Goal: Find specific page/section: Find specific page/section

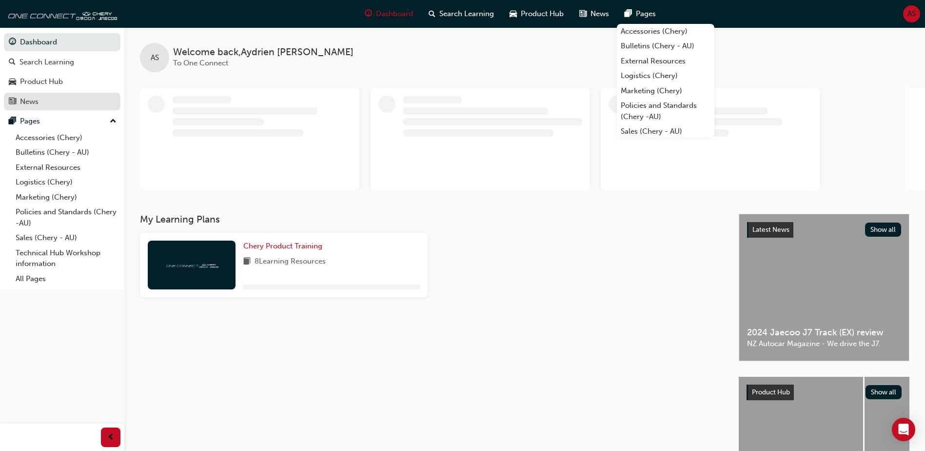
click at [50, 105] on div "News" at bounding box center [62, 102] width 107 height 12
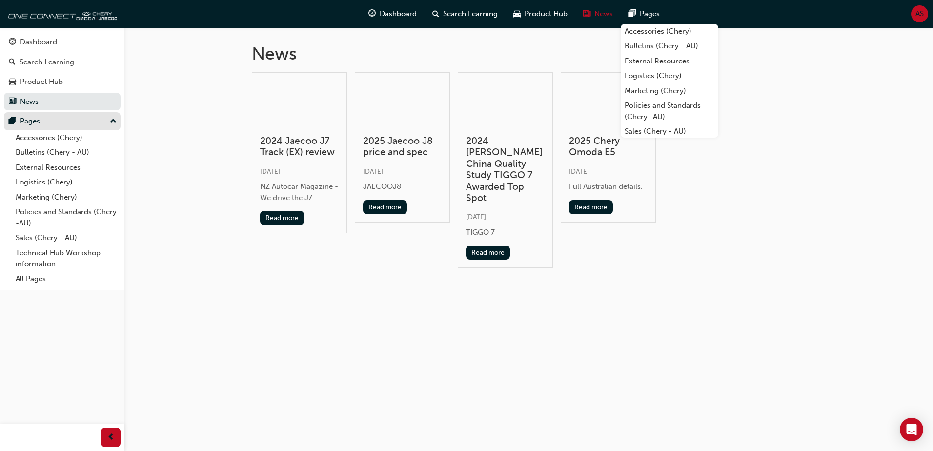
click at [48, 123] on div "Pages" at bounding box center [62, 121] width 107 height 12
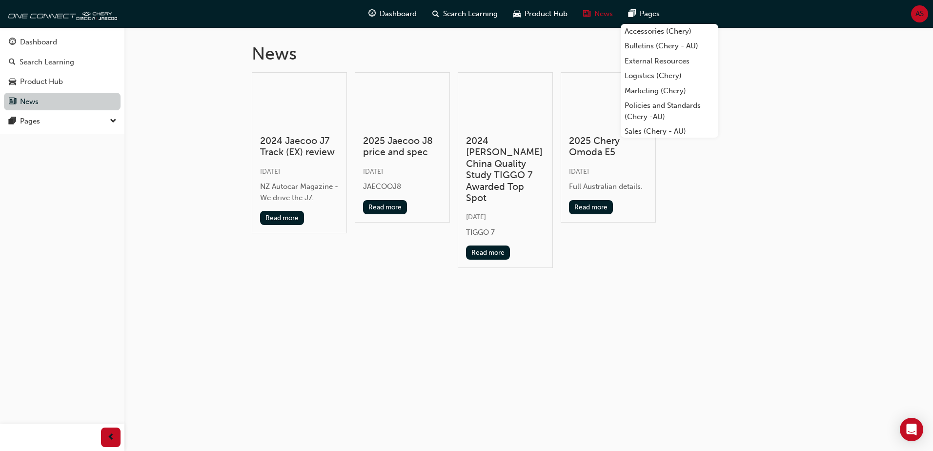
click at [41, 105] on link "News" at bounding box center [62, 102] width 117 height 18
click at [41, 121] on div "Pages" at bounding box center [62, 121] width 107 height 12
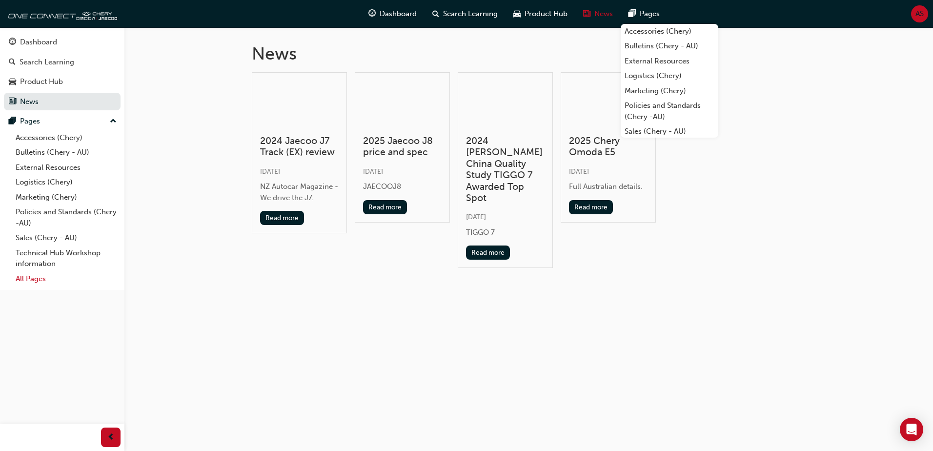
click at [38, 278] on link "All Pages" at bounding box center [66, 278] width 109 height 15
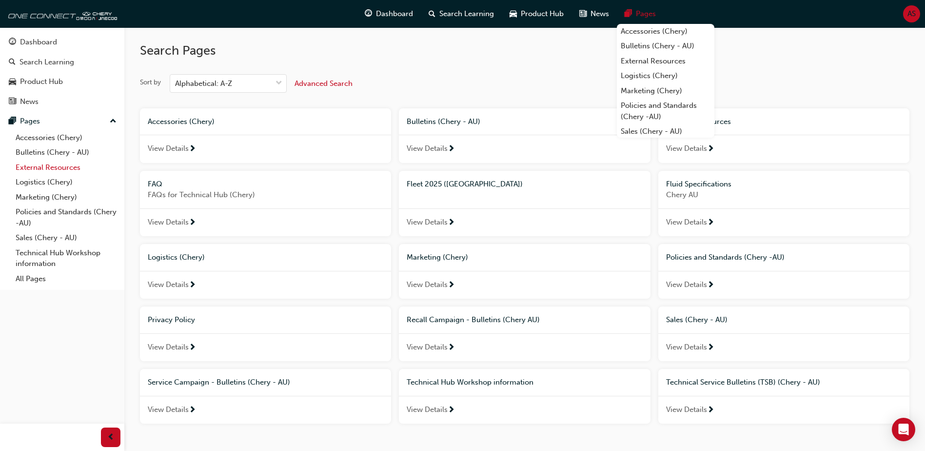
click at [52, 173] on link "External Resources" at bounding box center [66, 167] width 109 height 15
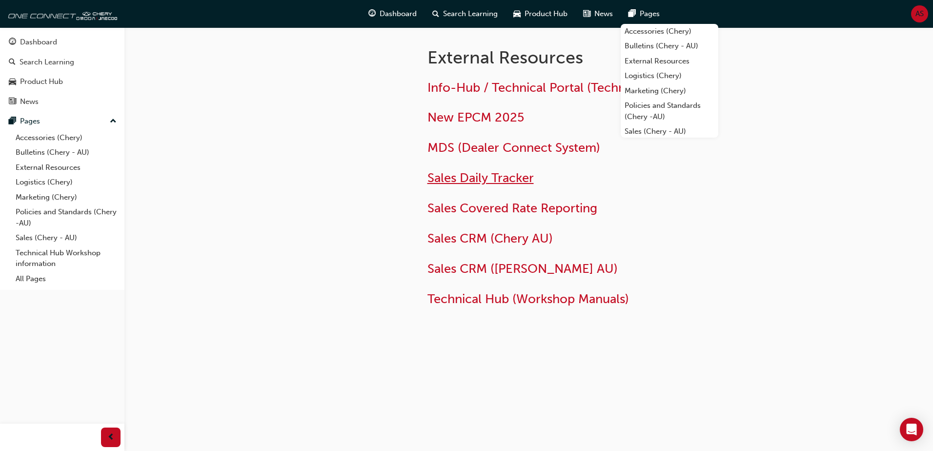
click at [487, 179] on span "Sales Daily Tracker" at bounding box center [480, 177] width 106 height 15
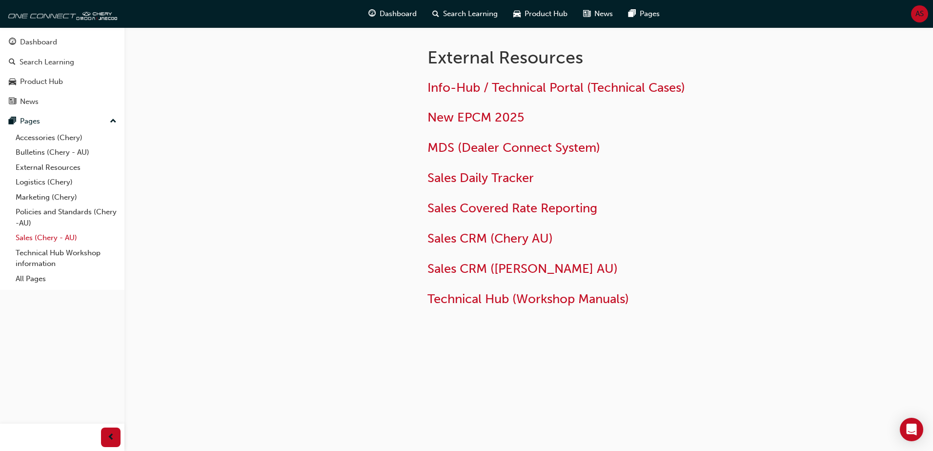
click at [54, 236] on link "Sales (Chery - AU)" at bounding box center [66, 237] width 109 height 15
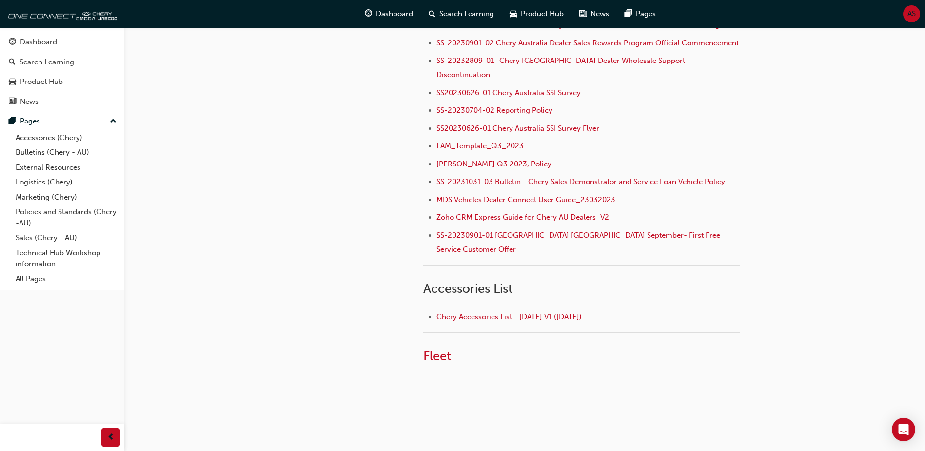
scroll to position [310, 0]
click at [431, 348] on span "Fleet" at bounding box center [437, 355] width 28 height 15
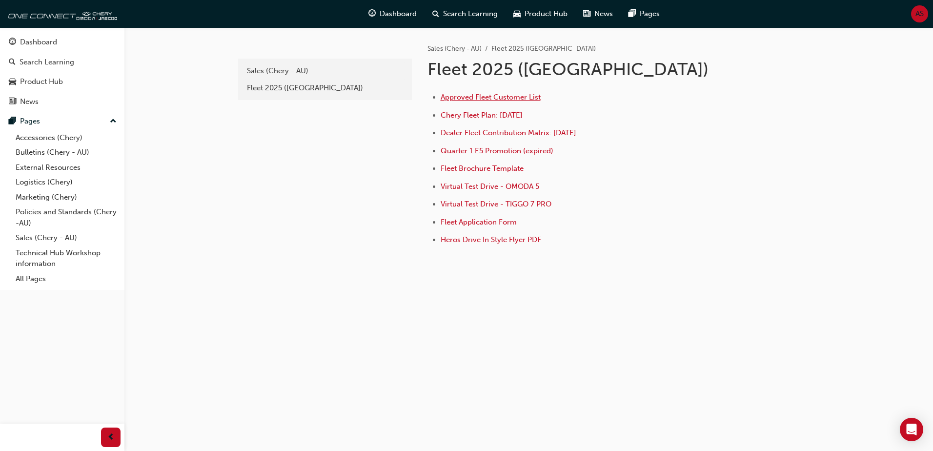
click at [496, 100] on span "Approved Fleet Customer List" at bounding box center [491, 97] width 100 height 9
